Goal: Task Accomplishment & Management: Manage account settings

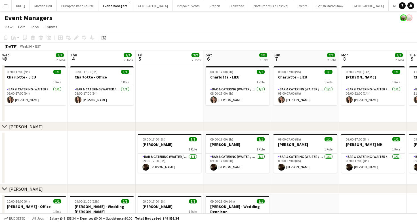
scroll to position [0, 132]
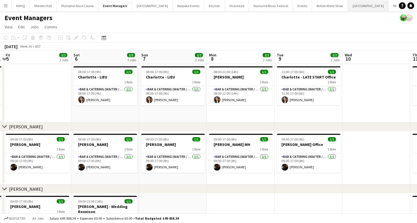
click at [348, 7] on button "Micklefield Hall Close" at bounding box center [368, 5] width 41 height 11
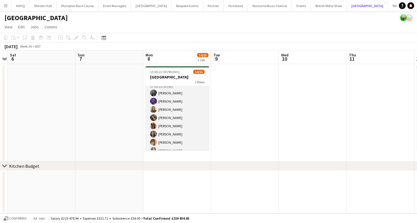
scroll to position [92, 0]
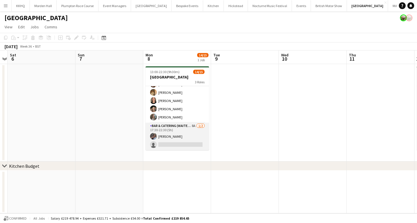
click at [170, 137] on app-card-role "Bar & Catering (Waiter / waitress) 8A 1/2 17:30-22:30 (5h) Deborah Edema single…" at bounding box center [176, 136] width 63 height 27
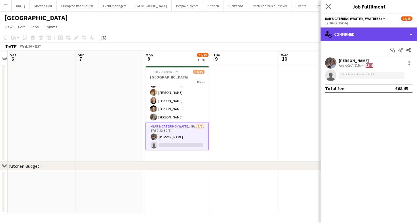
click at [355, 35] on div "single-neutral-actions-check-2 Confirmed" at bounding box center [368, 34] width 96 height 14
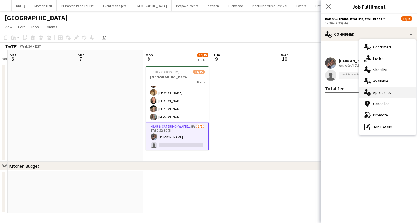
click at [377, 88] on div "single-neutral-actions-information Applicants" at bounding box center [387, 92] width 56 height 11
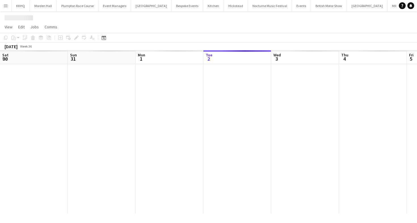
scroll to position [0, 135]
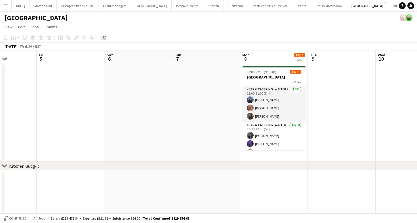
scroll to position [0, 263]
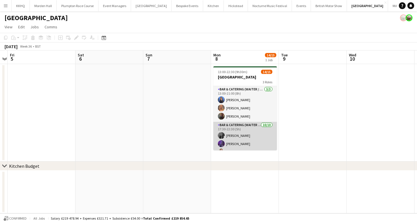
click at [231, 133] on app-card-role "Bar & Catering (Waiter / waitress) 10/10 17:30-22:30 (5h) Alice Ruttley Layla O…" at bounding box center [244, 168] width 63 height 93
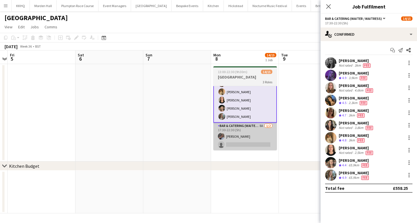
click at [236, 140] on app-card-role "Bar & Catering (Waiter / waitress) 8A 1/2 17:30-22:30 (5h) Deborah Edema single…" at bounding box center [244, 136] width 63 height 27
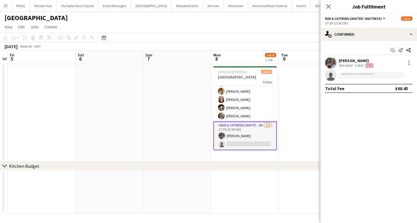
scroll to position [93, 0]
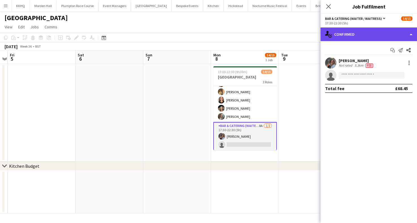
click at [385, 33] on div "single-neutral-actions-check-2 Confirmed" at bounding box center [368, 34] width 96 height 14
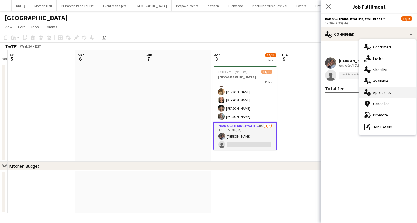
click at [390, 95] on div "single-neutral-actions-information Applicants" at bounding box center [387, 92] width 56 height 11
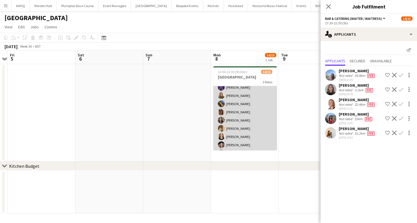
scroll to position [0, 0]
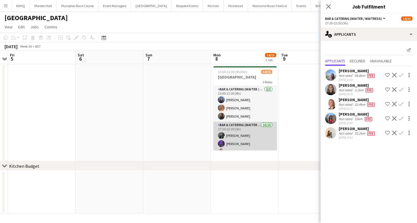
click at [244, 95] on app-card-role "Bar & Catering (Waiter / waitress) 3/3 13:00-21:00 (8h) Poppy Sheward Beatrice …" at bounding box center [244, 104] width 63 height 36
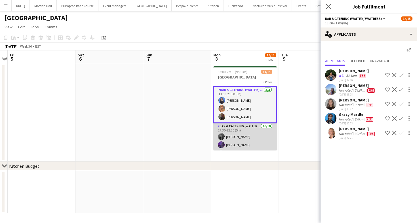
click at [251, 137] on app-card-role "Bar & Catering (Waiter / waitress) 10/10 17:30-22:30 (5h) Alice Ruttley Layla O…" at bounding box center [244, 169] width 63 height 93
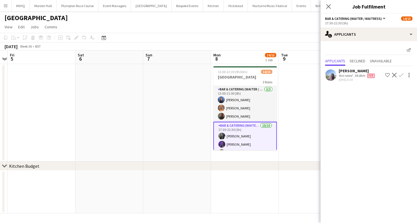
click at [243, 37] on app-toolbar "Copy Paste Paste Command V Paste with crew Command Shift V Paste linked Job Del…" at bounding box center [208, 38] width 417 height 10
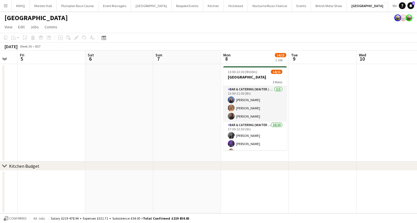
scroll to position [0, 210]
